Goal: Understand process/instructions

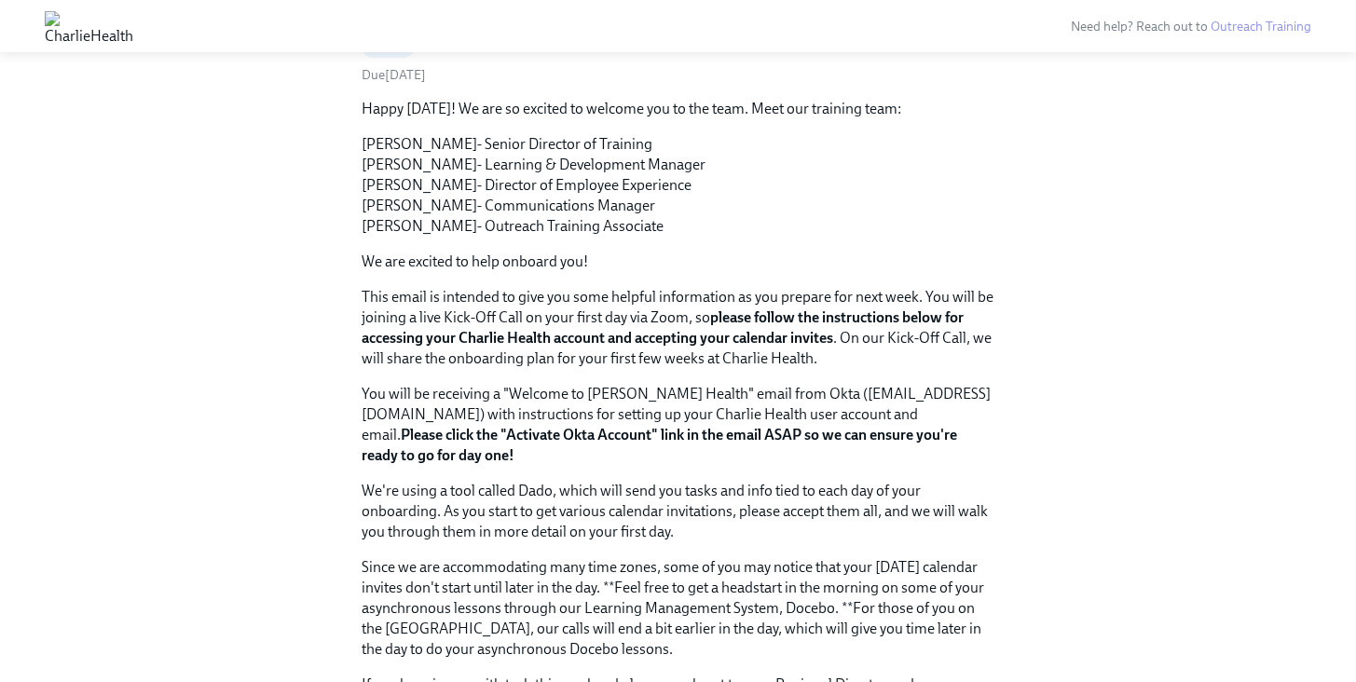
scroll to position [922, 0]
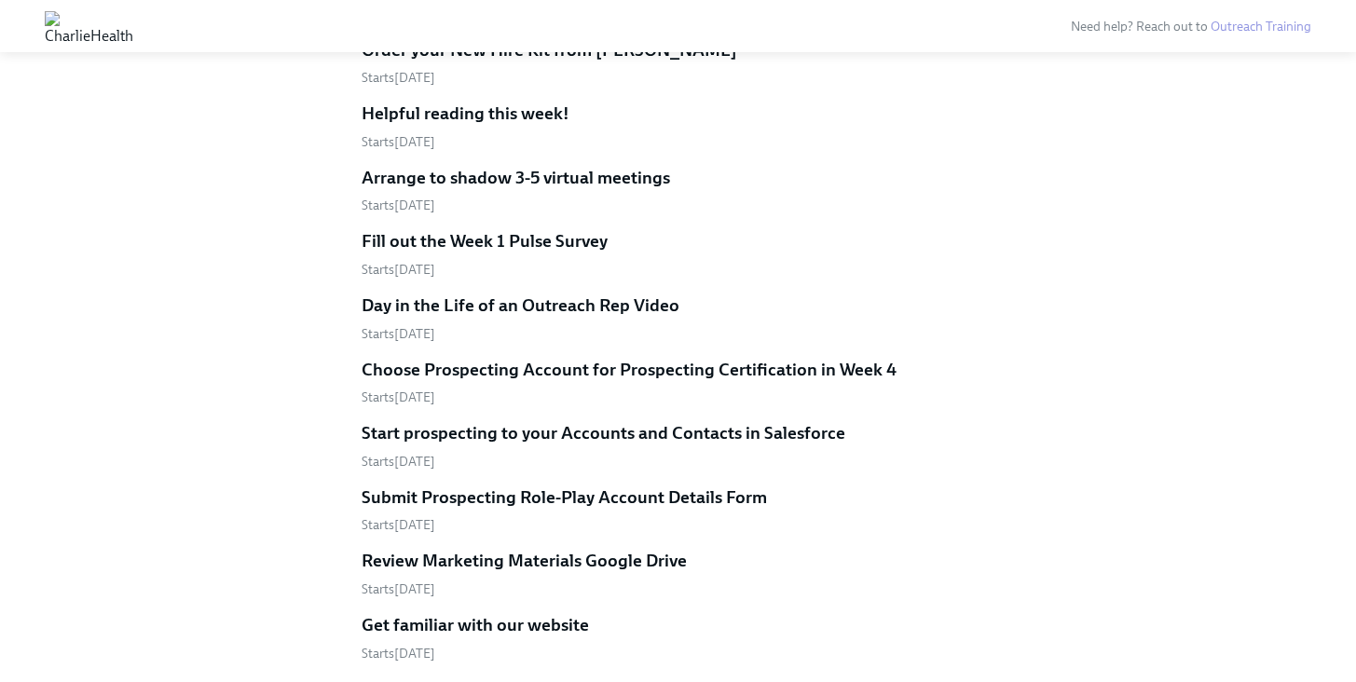
scroll to position [2461, 0]
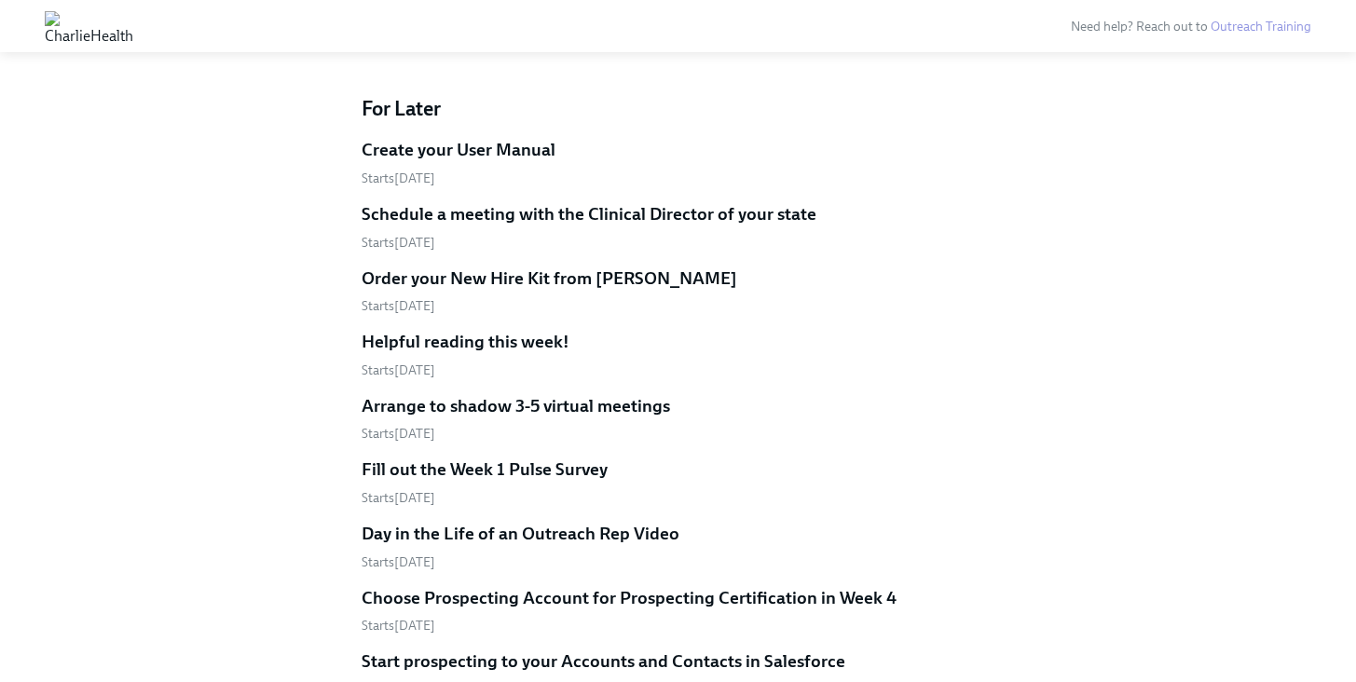
click at [459, 162] on h5 "Create your User Manual" at bounding box center [459, 150] width 194 height 24
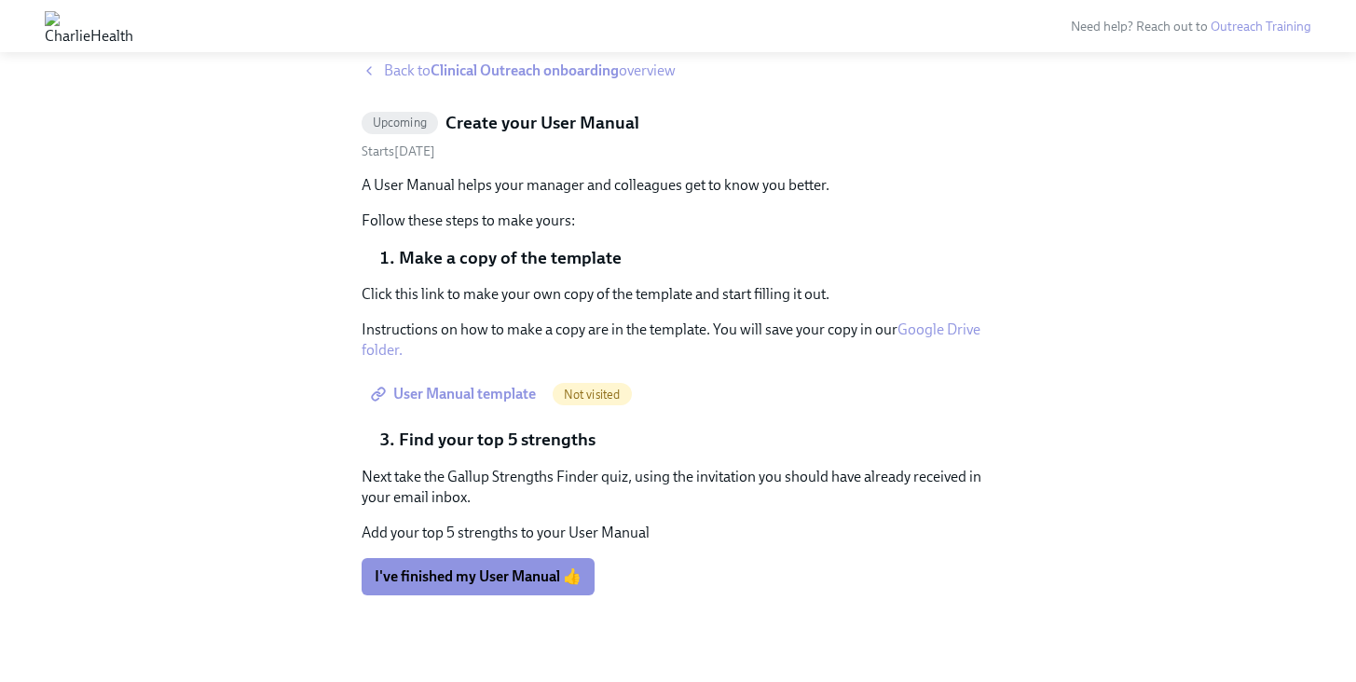
scroll to position [39, 0]
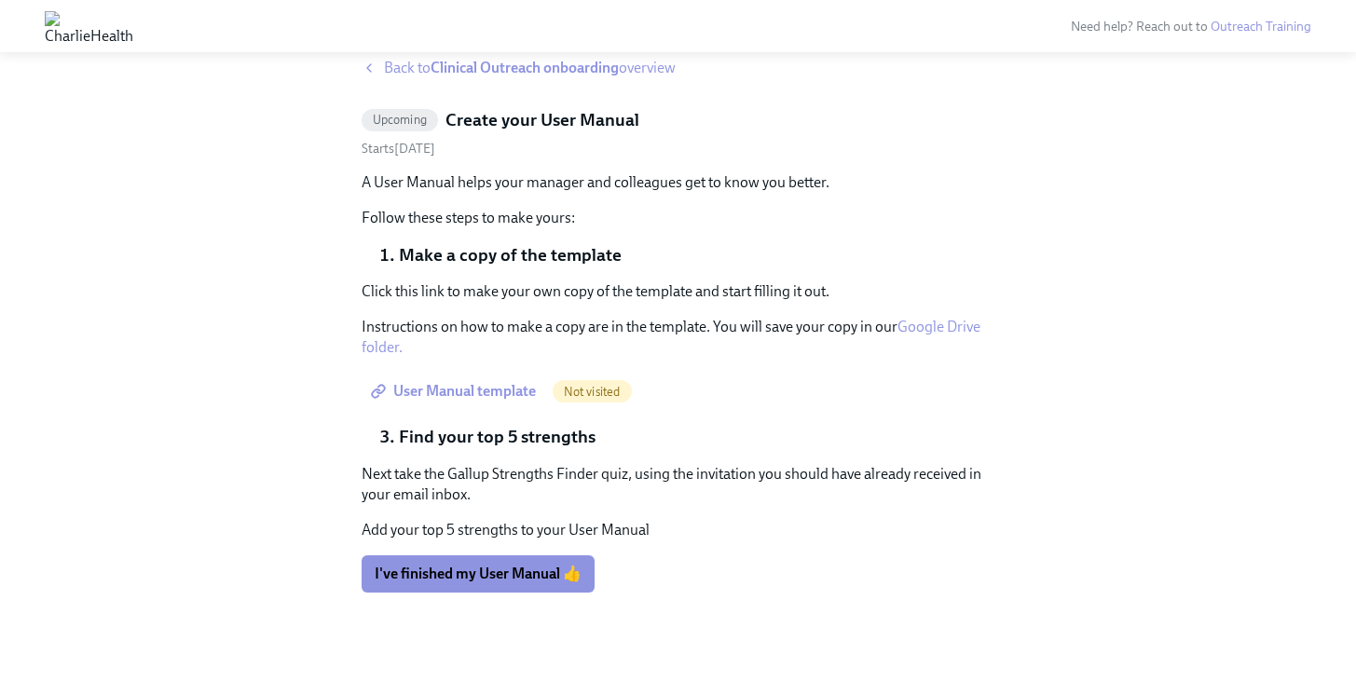
click at [375, 72] on icon at bounding box center [369, 68] width 15 height 15
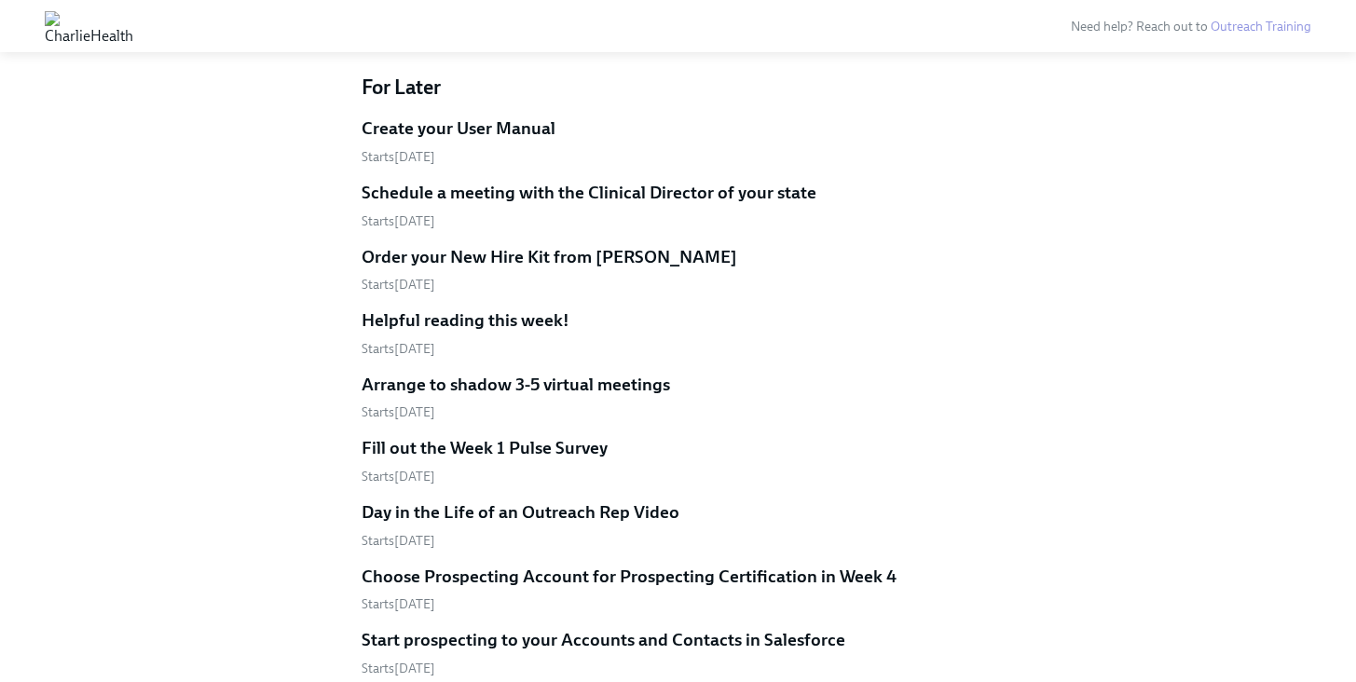
scroll to position [2466, 0]
